Goal: Task Accomplishment & Management: Use online tool/utility

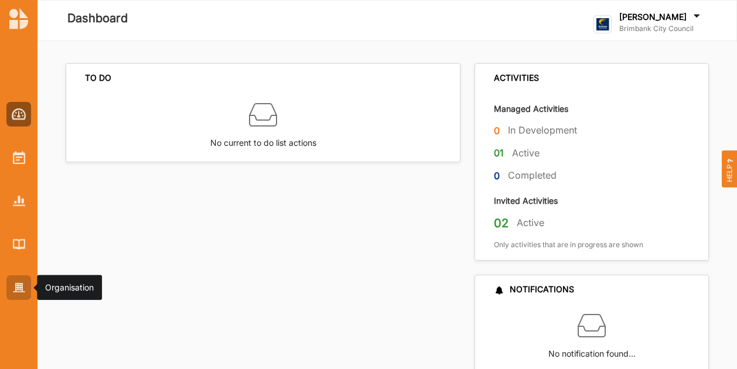
drag, startPoint x: 22, startPoint y: 290, endPoint x: 9, endPoint y: 277, distance: 18.2
click at [22, 290] on img at bounding box center [19, 288] width 12 height 10
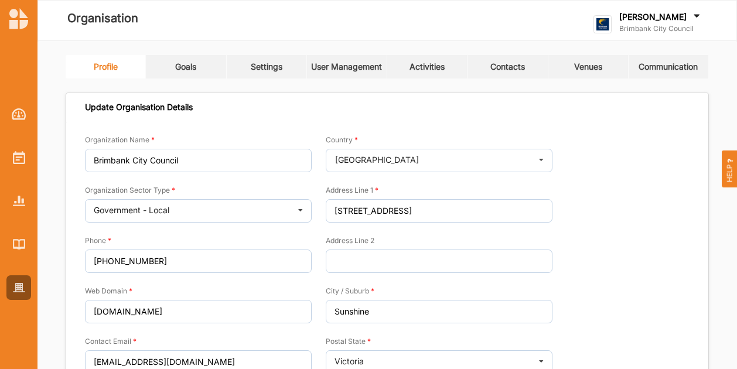
click at [249, 64] on link "Settings" at bounding box center [267, 66] width 80 height 23
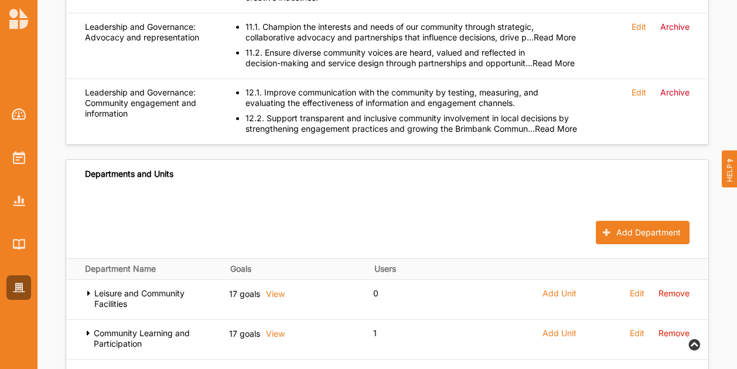
scroll to position [1700, 0]
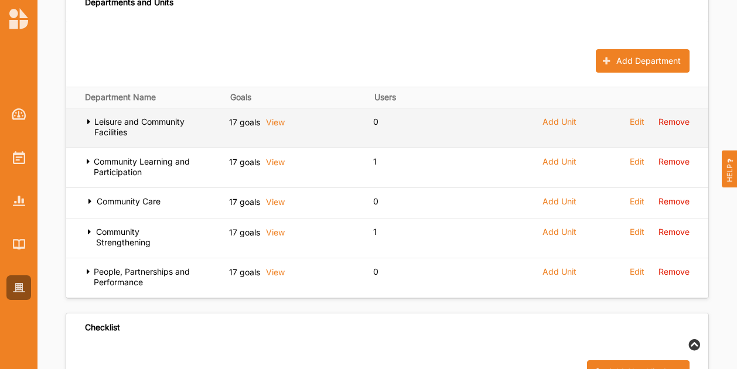
click at [87, 117] on icon at bounding box center [89, 121] width 8 height 8
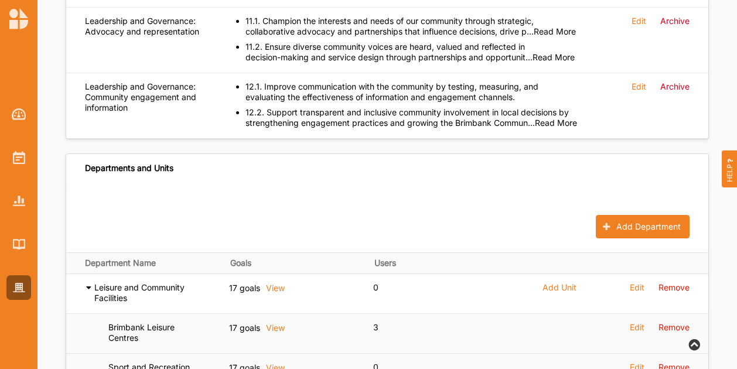
scroll to position [1583, 0]
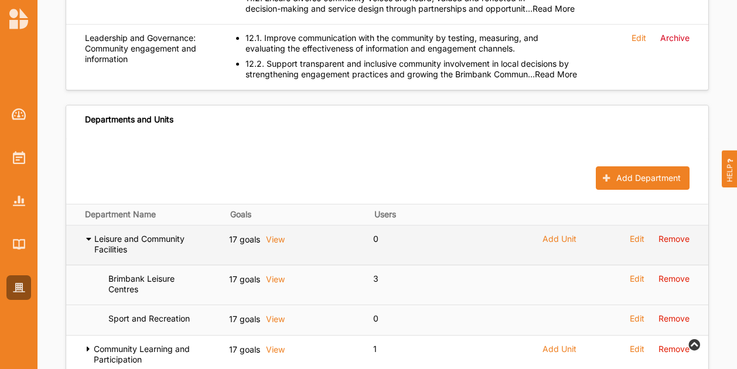
click at [89, 234] on icon at bounding box center [89, 238] width 8 height 8
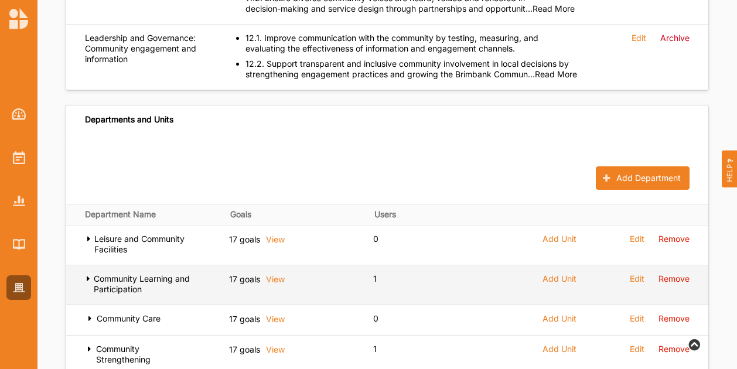
click at [90, 274] on icon at bounding box center [88, 278] width 6 height 8
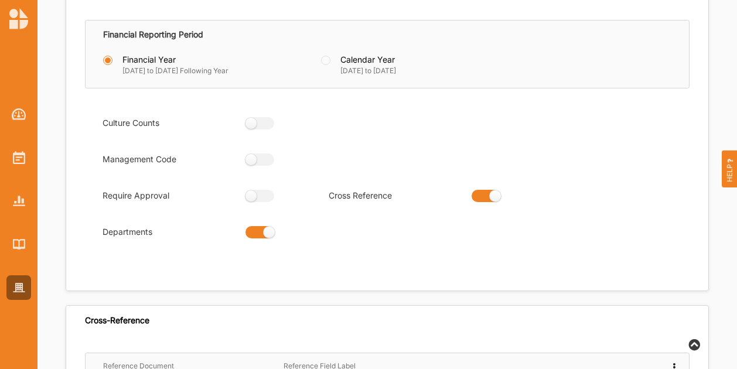
scroll to position [0, 0]
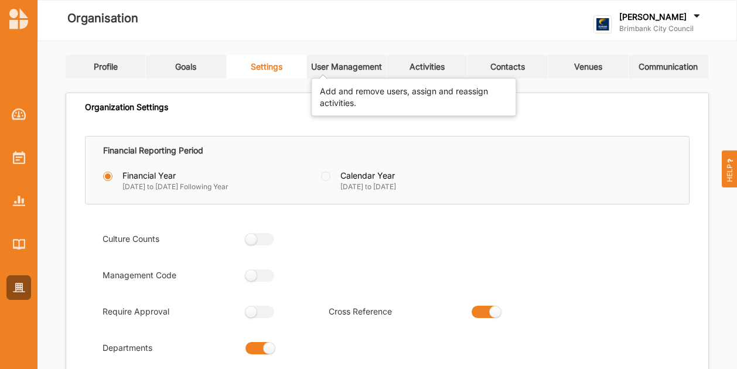
click at [338, 65] on div "User Management" at bounding box center [346, 67] width 71 height 11
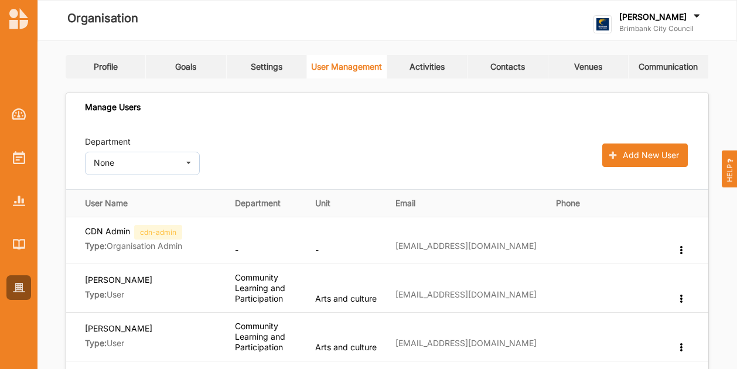
click at [440, 56] on link "Activities" at bounding box center [427, 66] width 80 height 23
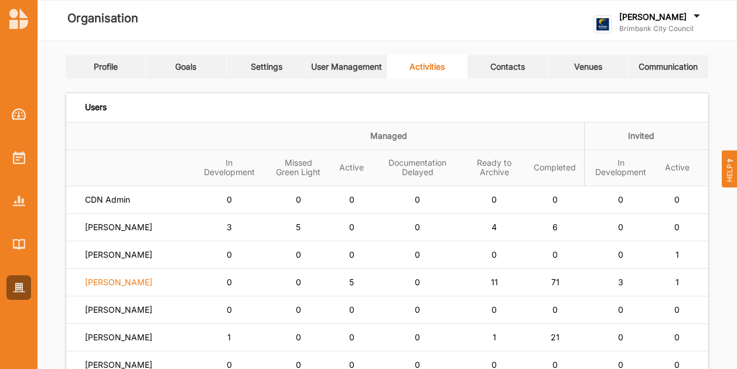
click at [100, 288] on label "[PERSON_NAME]" at bounding box center [118, 282] width 67 height 11
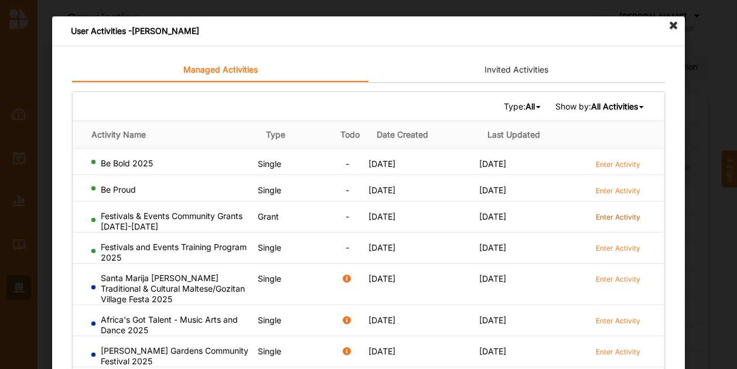
click at [626, 215] on label "Enter Activity" at bounding box center [618, 217] width 45 height 10
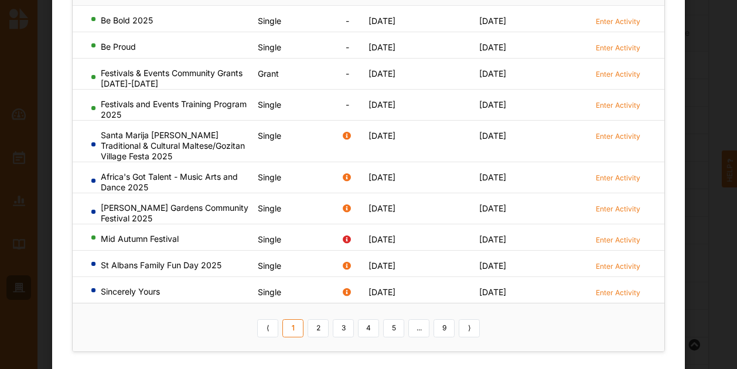
scroll to position [293, 0]
click at [617, 237] on label "Enter Activity" at bounding box center [618, 240] width 45 height 10
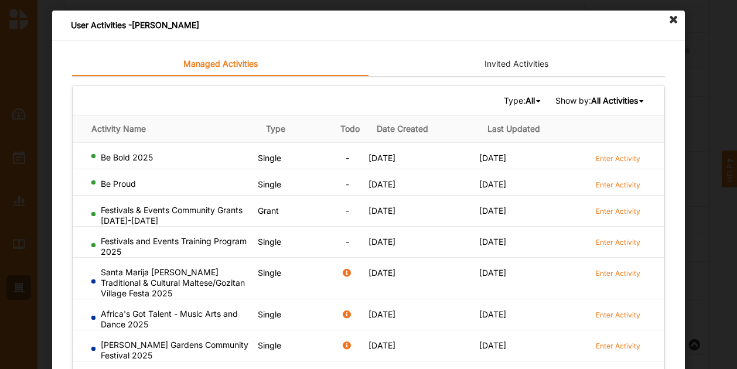
scroll to position [0, 0]
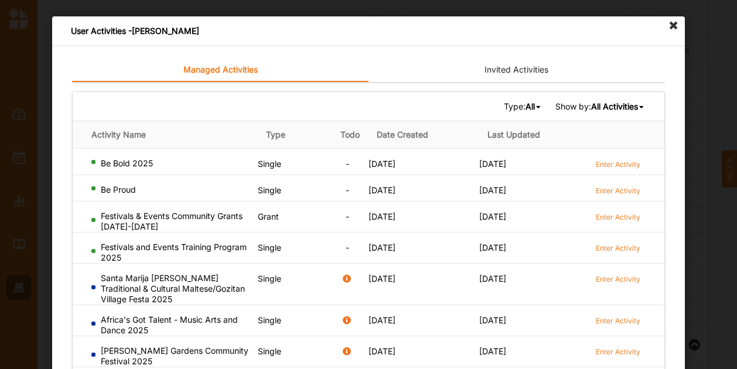
click at [506, 66] on link "Invited Activities" at bounding box center [517, 70] width 297 height 23
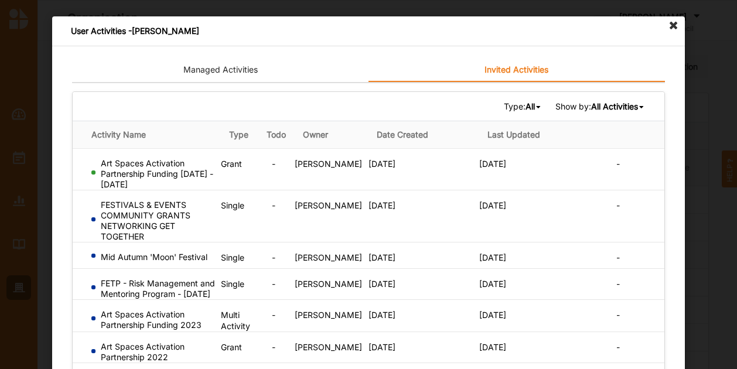
click at [669, 25] on icon at bounding box center [674, 25] width 19 height 19
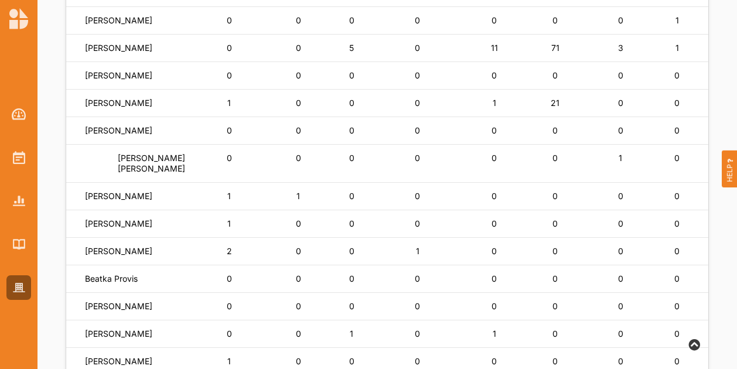
scroll to position [293, 0]
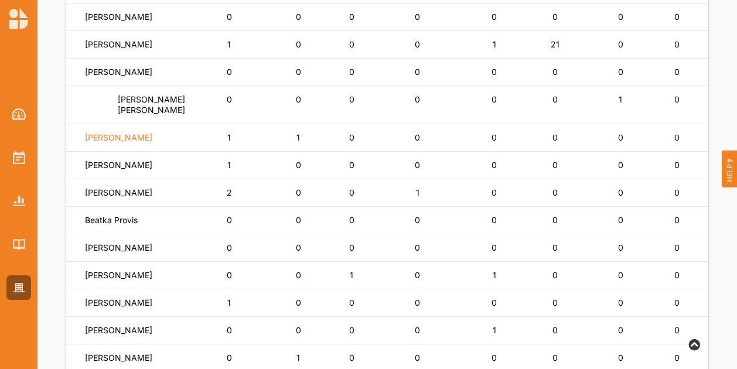
click at [142, 143] on label "Cassandra Connelly" at bounding box center [118, 137] width 67 height 11
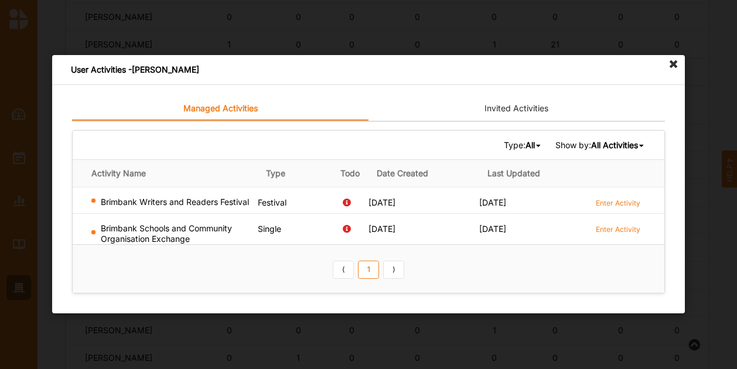
click at [169, 230] on div "Brimbank Schools and Community Organisation Exchange" at bounding box center [172, 233] width 162 height 21
drag, startPoint x: 635, startPoint y: 196, endPoint x: 620, endPoint y: 203, distance: 16.8
click at [620, 203] on td "Enter Activity" at bounding box center [628, 201] width 74 height 26
drag, startPoint x: 620, startPoint y: 203, endPoint x: 614, endPoint y: 208, distance: 8.3
click at [614, 208] on link "Enter Activity" at bounding box center [618, 202] width 45 height 11
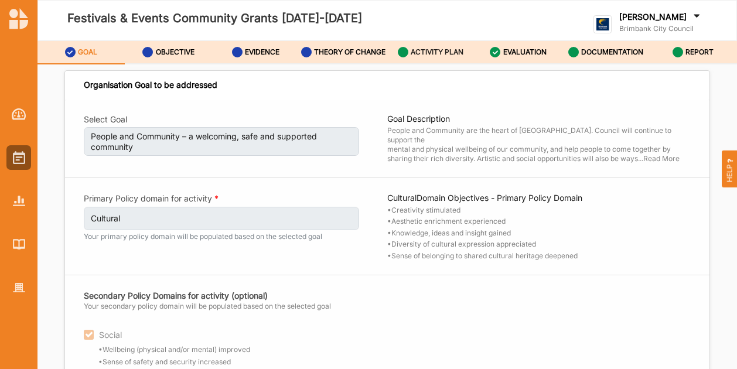
click at [422, 55] on label "ACTIVITY PLAN" at bounding box center [437, 51] width 53 height 9
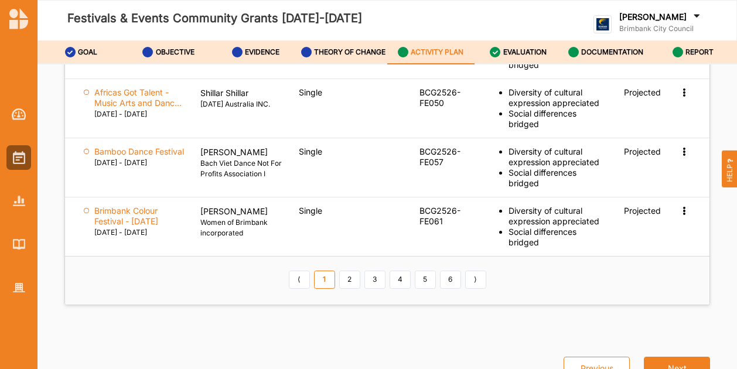
scroll to position [1963, 0]
click at [342, 283] on link "2" at bounding box center [349, 280] width 21 height 19
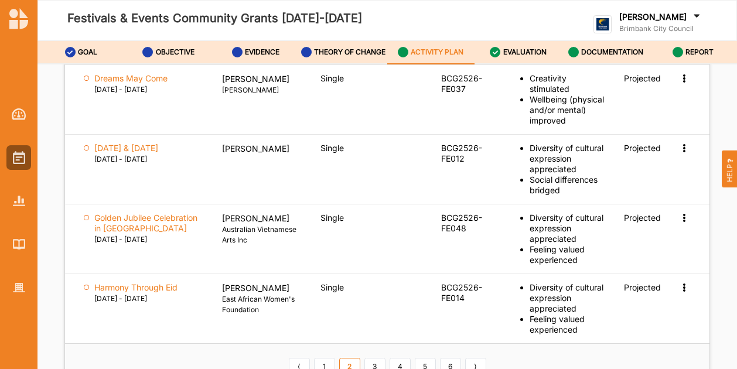
scroll to position [1969, 0]
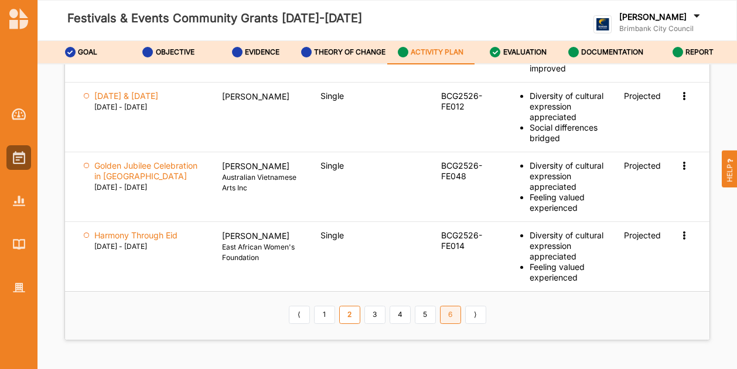
click at [451, 306] on link "6" at bounding box center [450, 315] width 21 height 19
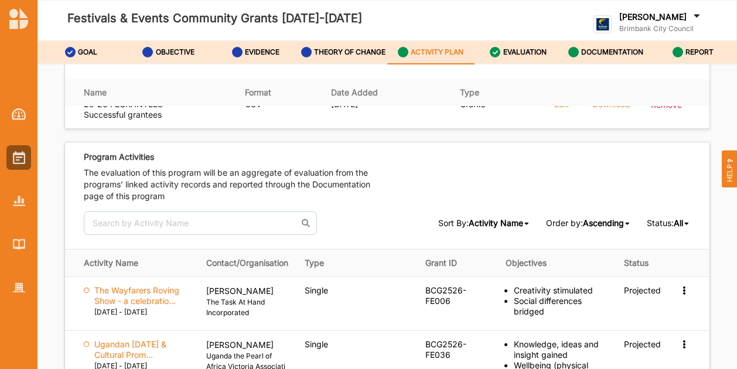
scroll to position [1869, 0]
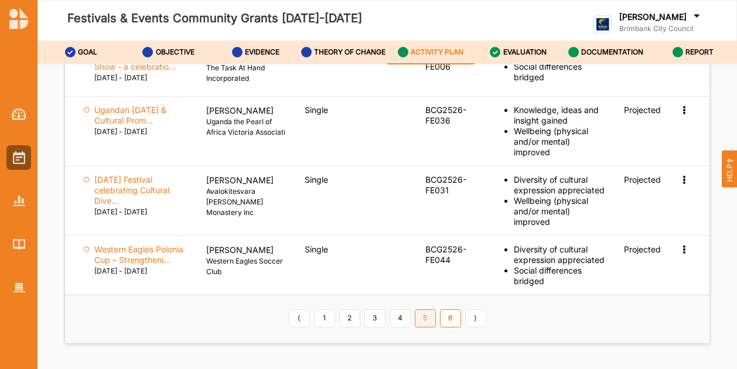
click at [428, 328] on link "5" at bounding box center [425, 318] width 21 height 19
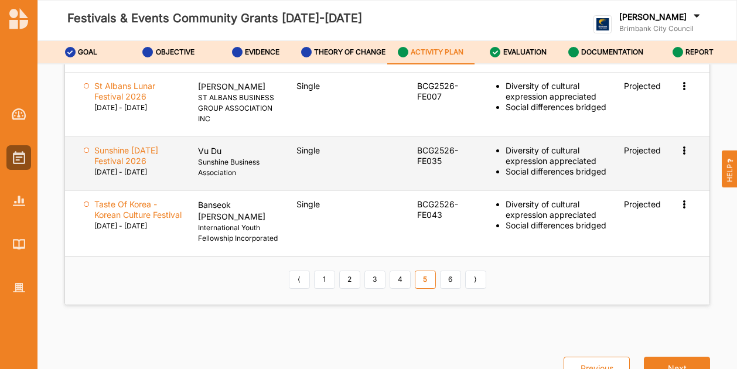
scroll to position [1982, 0]
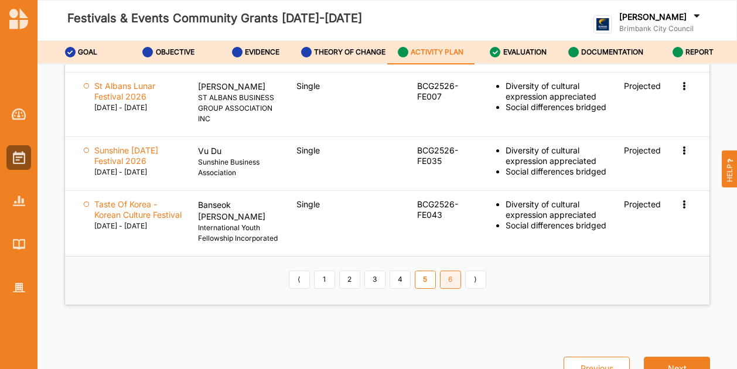
click at [450, 284] on link "6" at bounding box center [450, 280] width 21 height 19
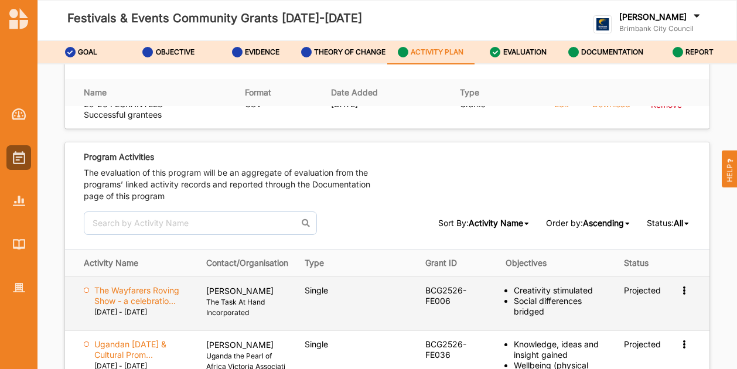
scroll to position [1869, 0]
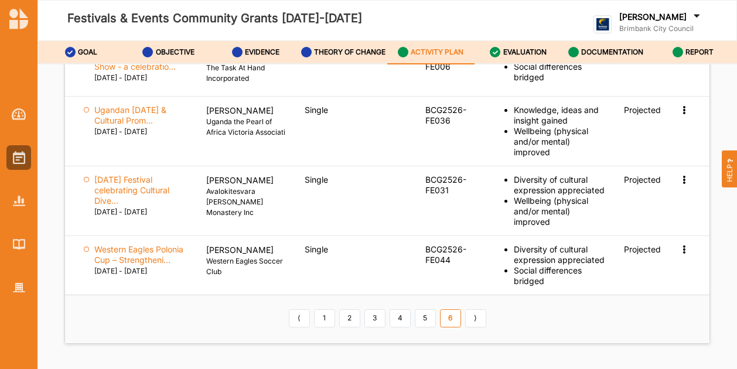
click at [428, 329] on div "⟨ 1 2 3 4 5 6 ⟩" at bounding box center [388, 319] width 202 height 20
click at [428, 328] on link "5" at bounding box center [425, 318] width 21 height 19
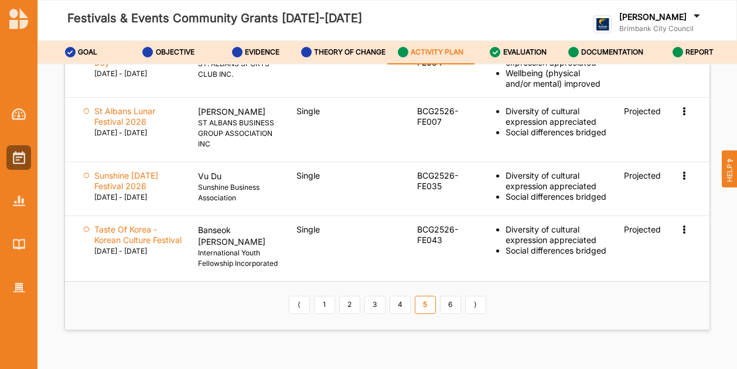
scroll to position [1982, 0]
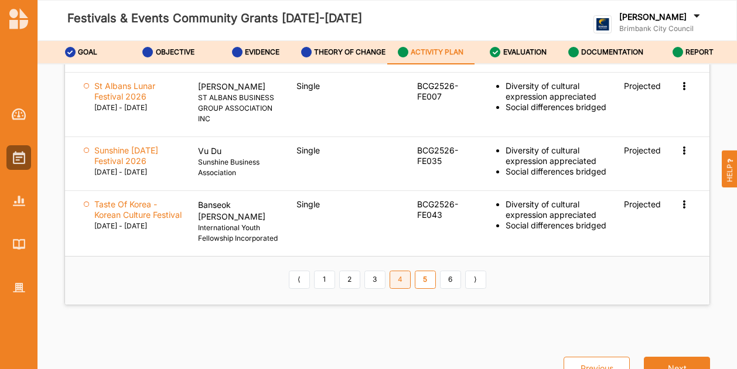
click at [397, 283] on link "4" at bounding box center [400, 280] width 21 height 19
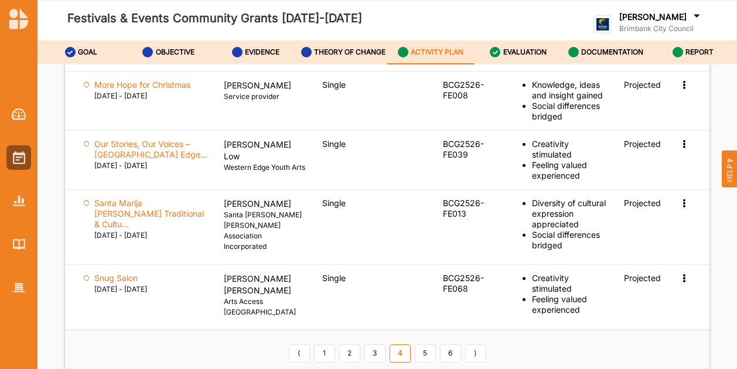
scroll to position [1965, 0]
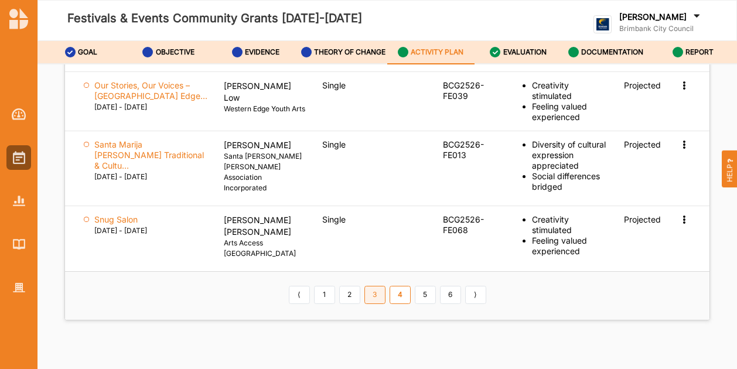
click at [372, 286] on link "3" at bounding box center [375, 295] width 21 height 19
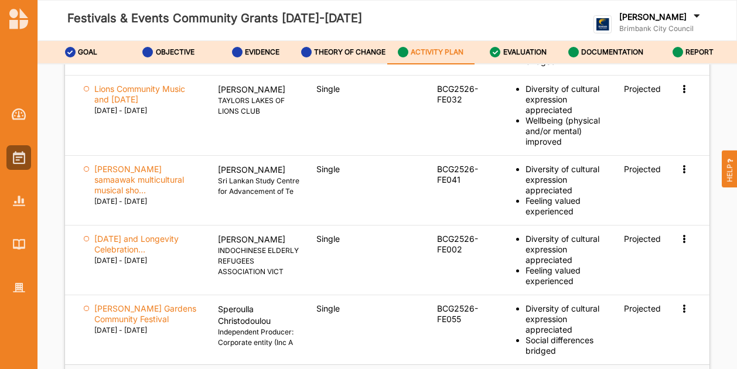
scroll to position [1977, 0]
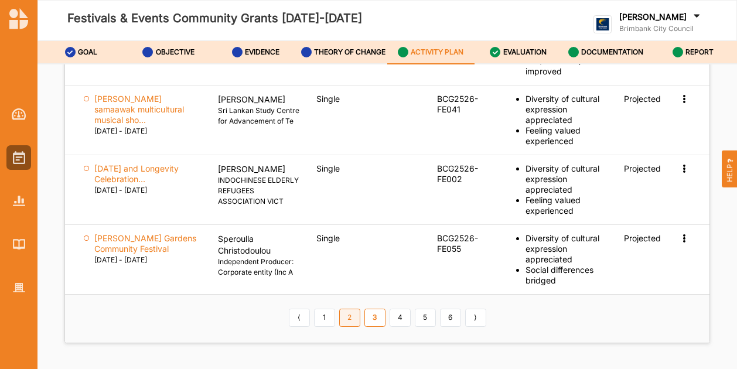
click at [343, 309] on link "2" at bounding box center [349, 318] width 21 height 19
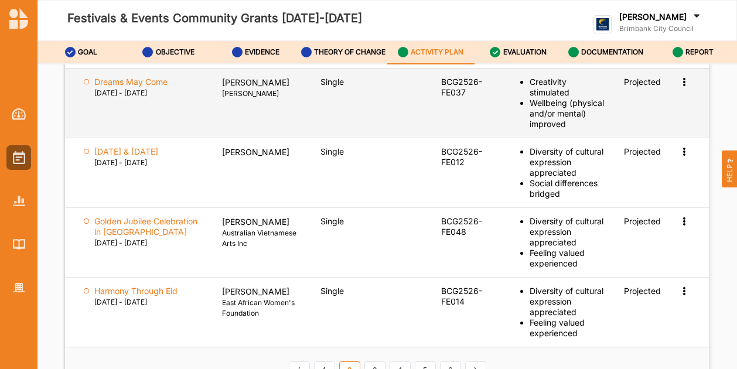
scroll to position [1969, 0]
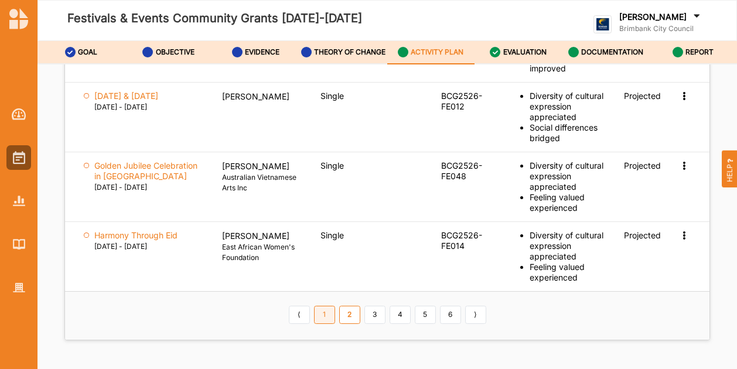
click at [319, 306] on link "1" at bounding box center [324, 315] width 21 height 19
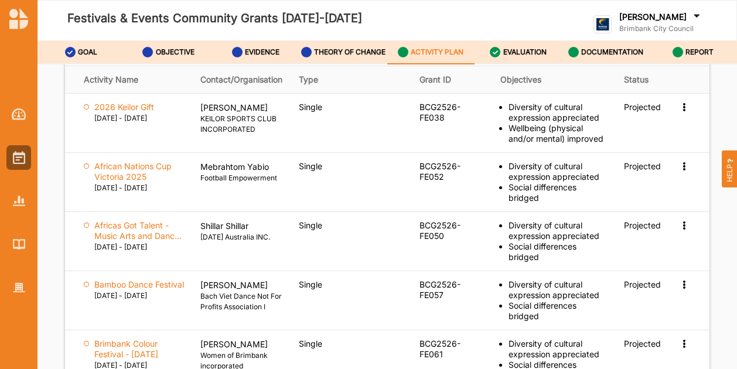
scroll to position [1963, 0]
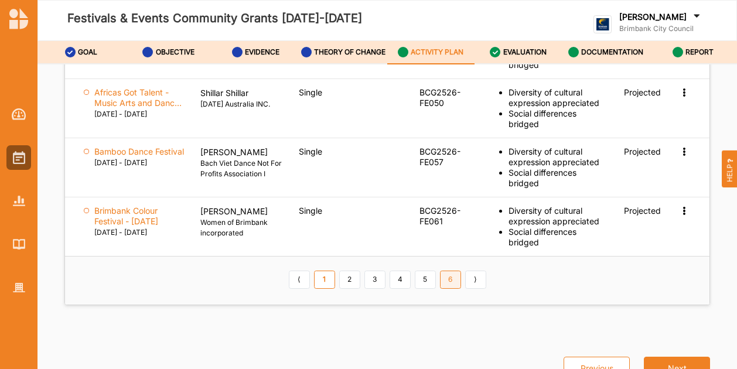
click at [447, 283] on link "6" at bounding box center [450, 280] width 21 height 19
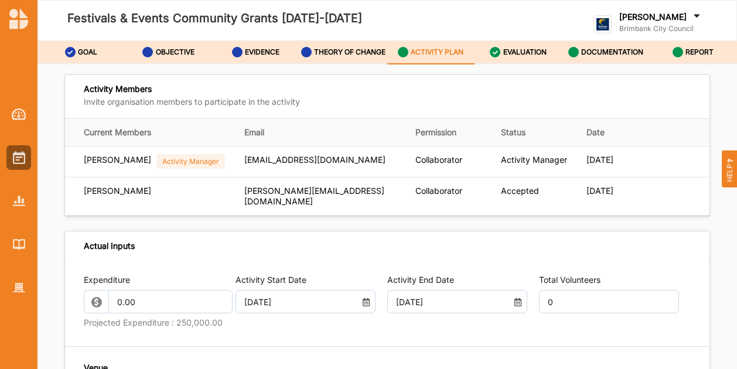
scroll to position [228, 0]
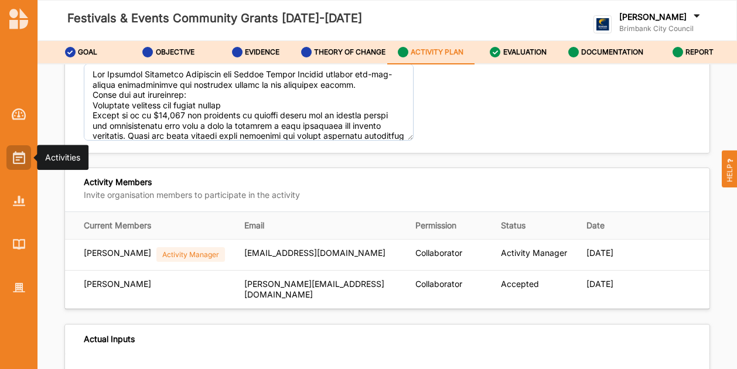
click at [16, 155] on img at bounding box center [19, 157] width 12 height 13
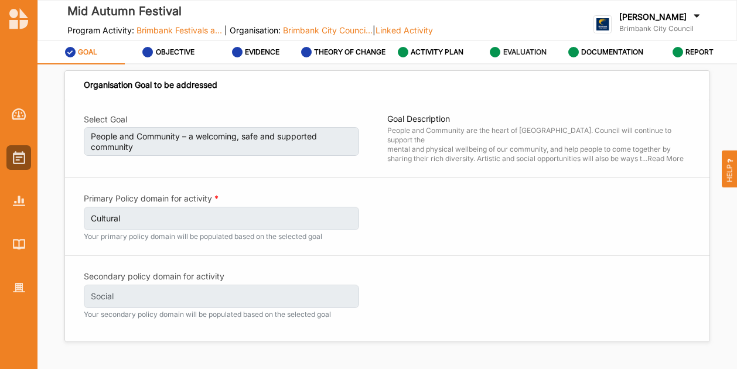
click at [529, 53] on label "EVALUATION" at bounding box center [525, 51] width 43 height 9
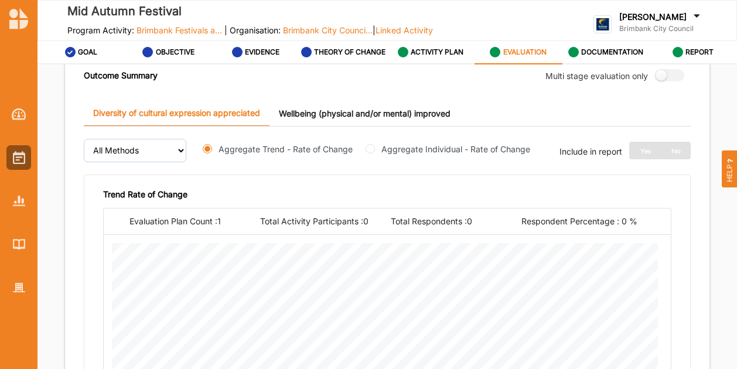
scroll to position [234, 0]
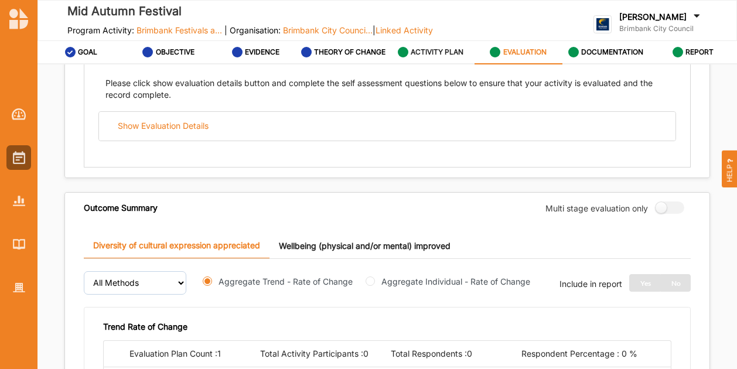
click at [436, 56] on label "ACTIVITY PLAN" at bounding box center [437, 51] width 53 height 9
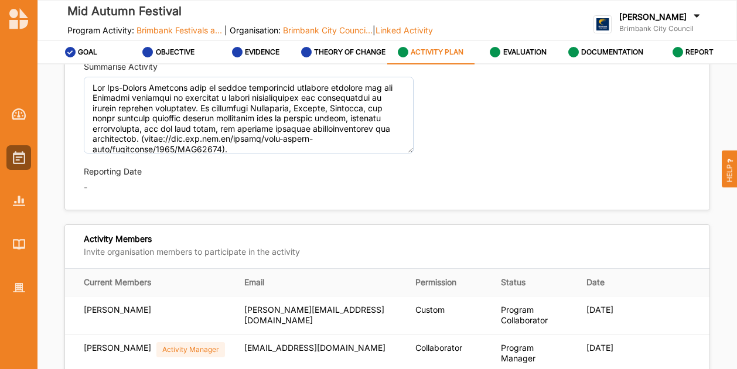
type textarea "The Mid-Autumn Festival aims to create significant cultural outcomes for the Br…"
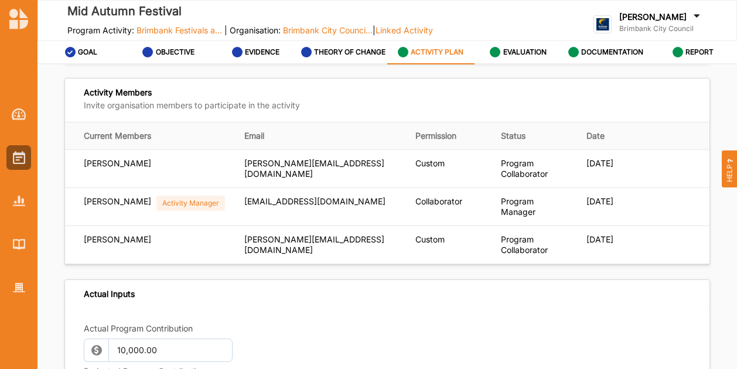
scroll to position [234, 0]
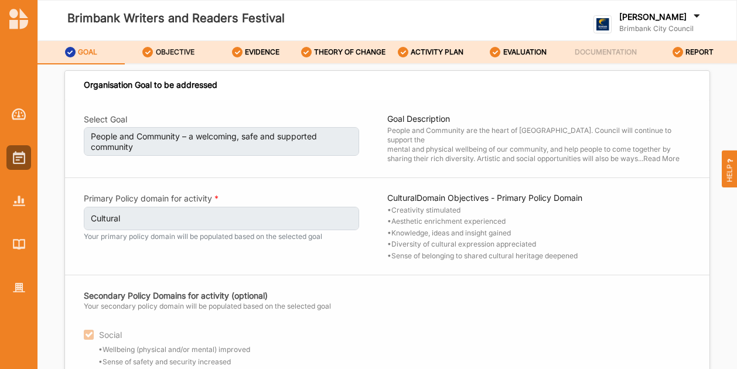
click at [181, 58] on div "OBJECTIVE" at bounding box center [168, 52] width 52 height 21
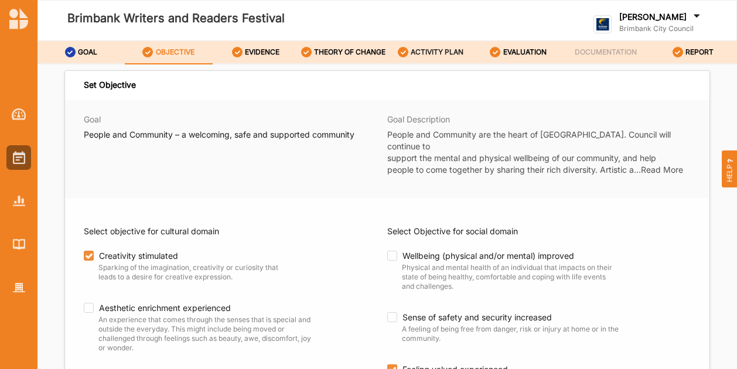
click at [429, 46] on div "ACTIVITY PLAN" at bounding box center [431, 52] width 66 height 21
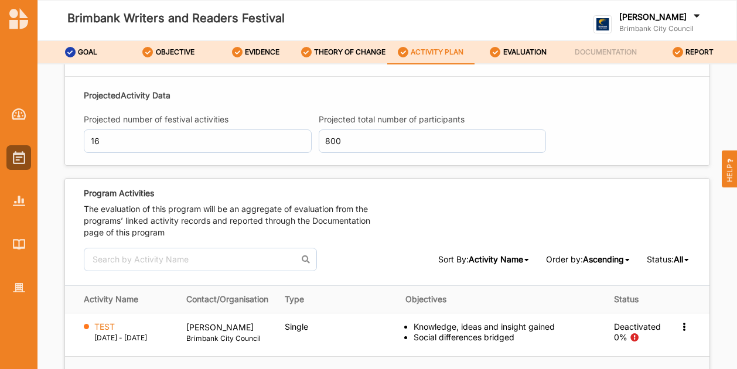
scroll to position [1774, 0]
